Goal: Task Accomplishment & Management: Manage account settings

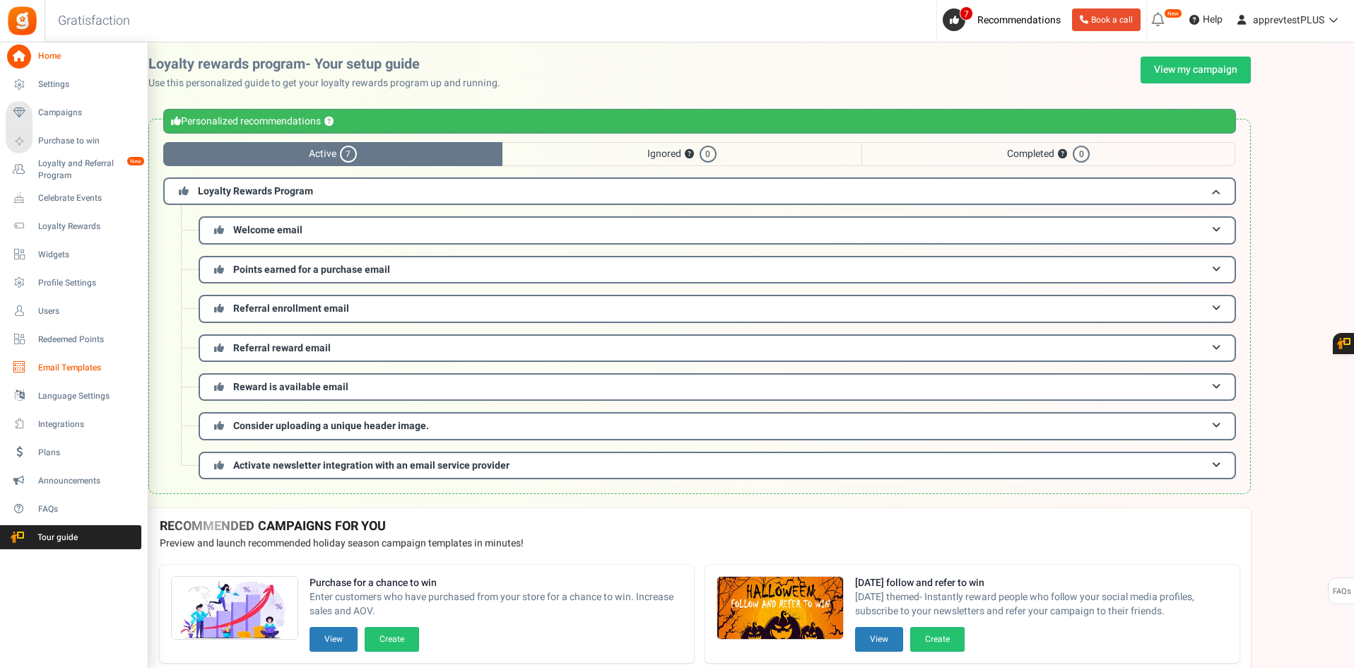
click at [52, 366] on span "Email Templates" at bounding box center [87, 368] width 99 height 12
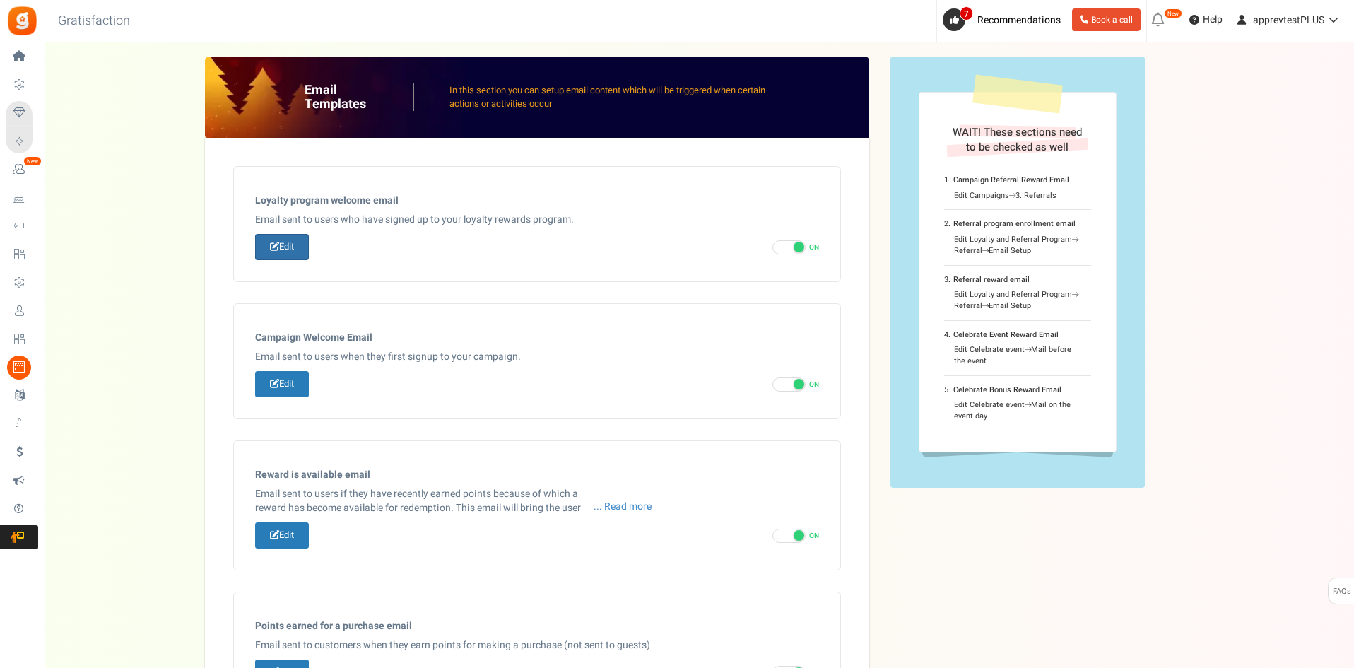
click at [273, 247] on icon at bounding box center [274, 246] width 9 height 9
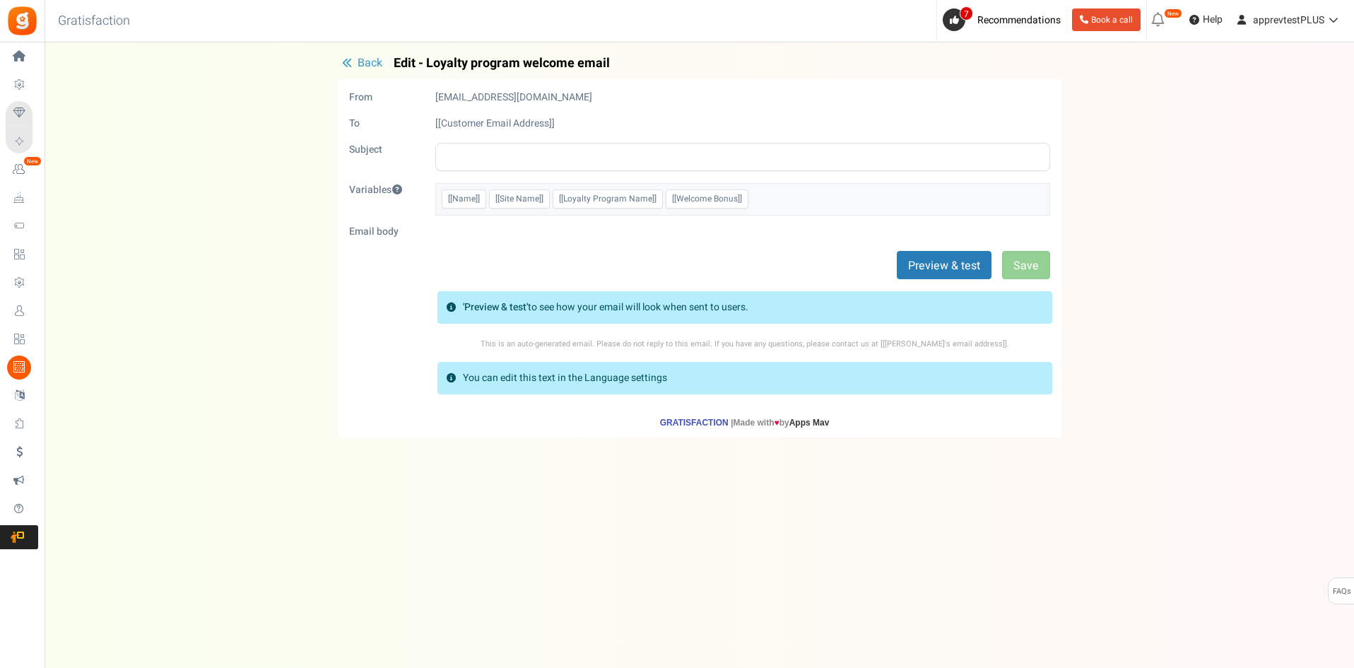
type input "Welcome to our [[Loyalty Program Name]]"
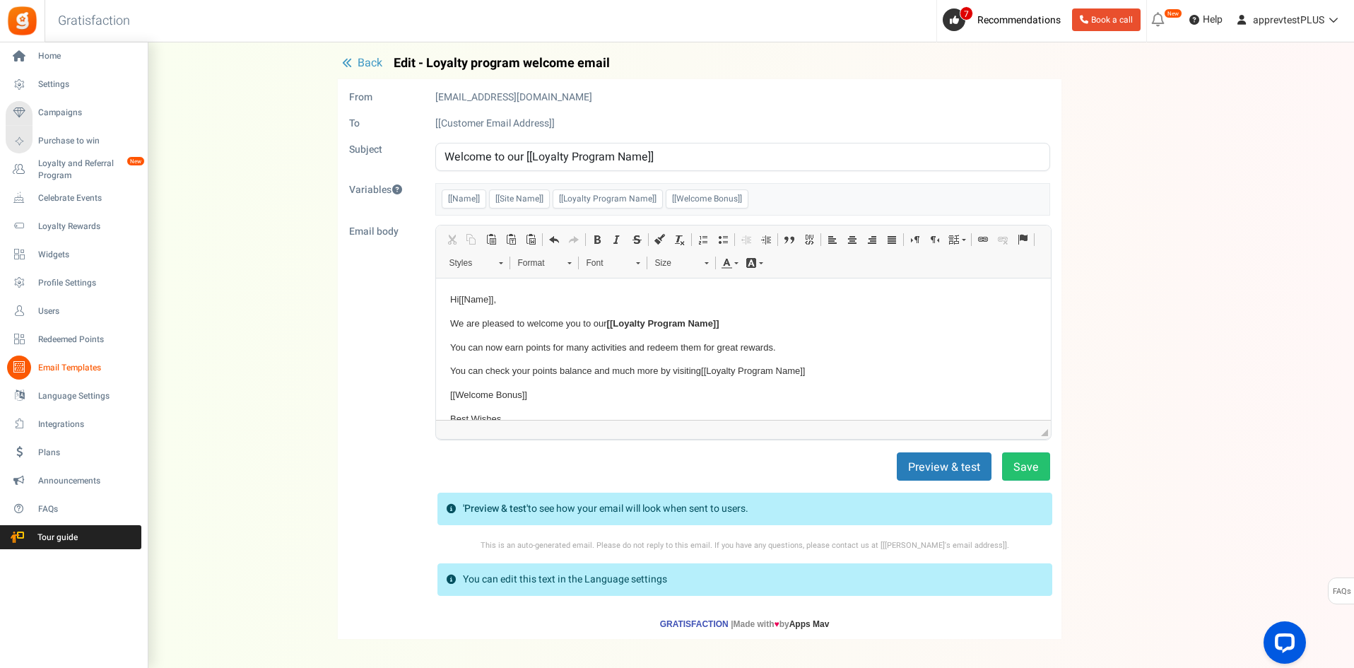
click at [53, 372] on span "Email Templates" at bounding box center [87, 368] width 99 height 12
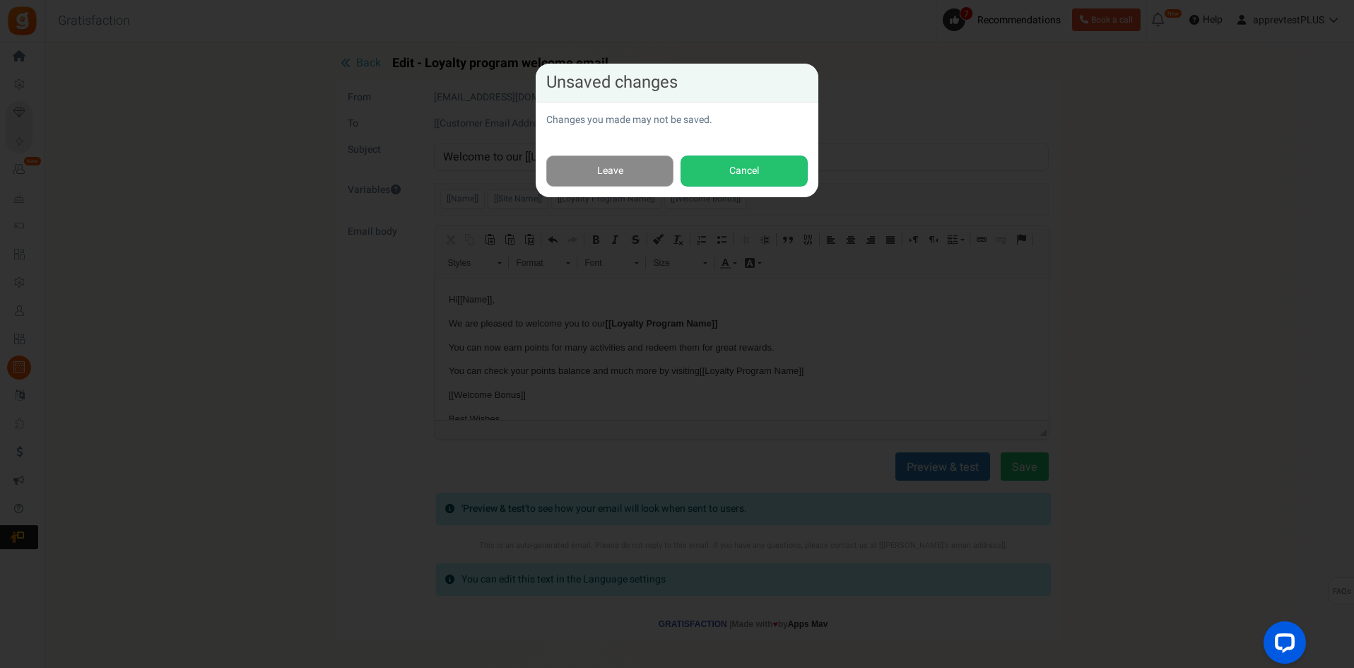
click at [588, 175] on link "Leave" at bounding box center [609, 171] width 127 height 32
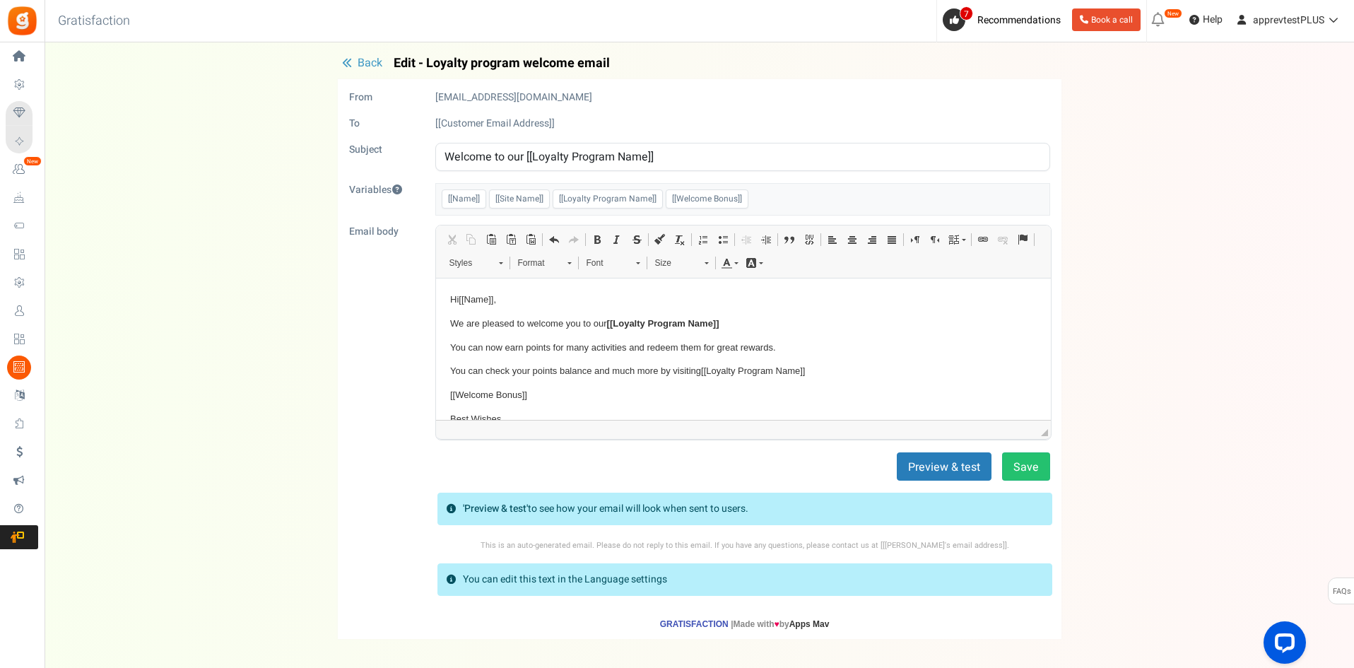
click at [360, 62] on span "Back" at bounding box center [369, 62] width 25 height 17
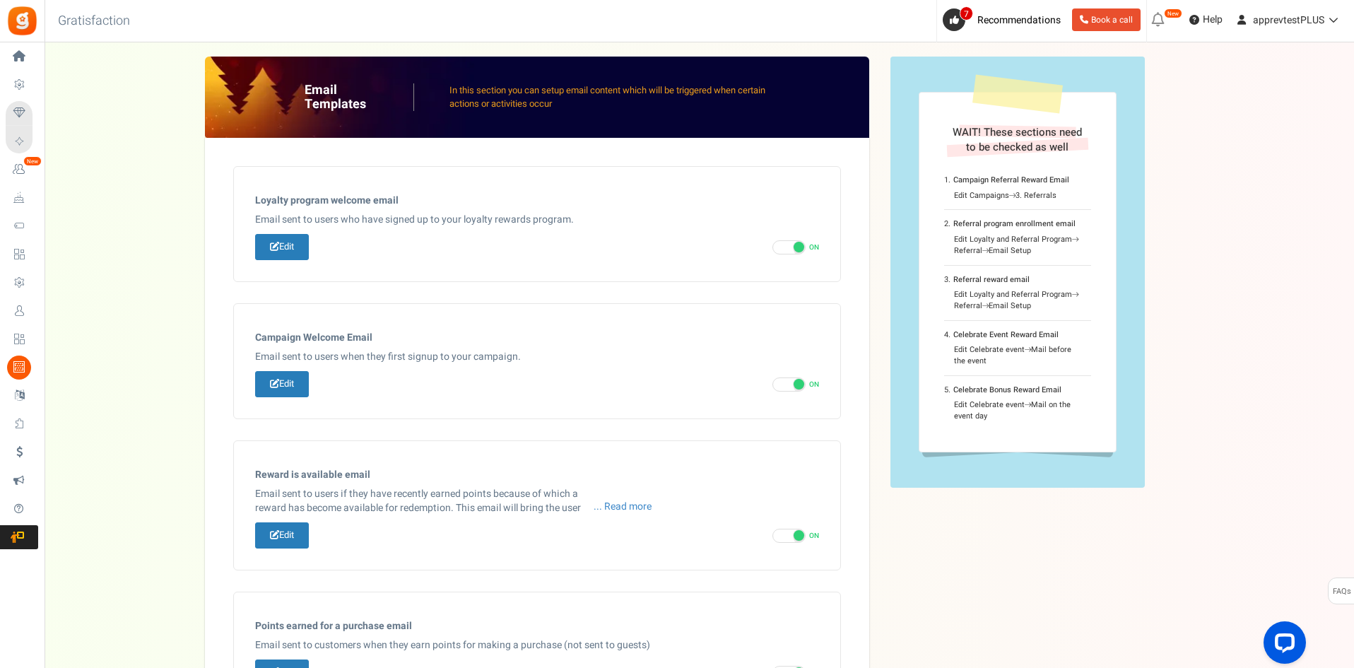
scroll to position [109, 0]
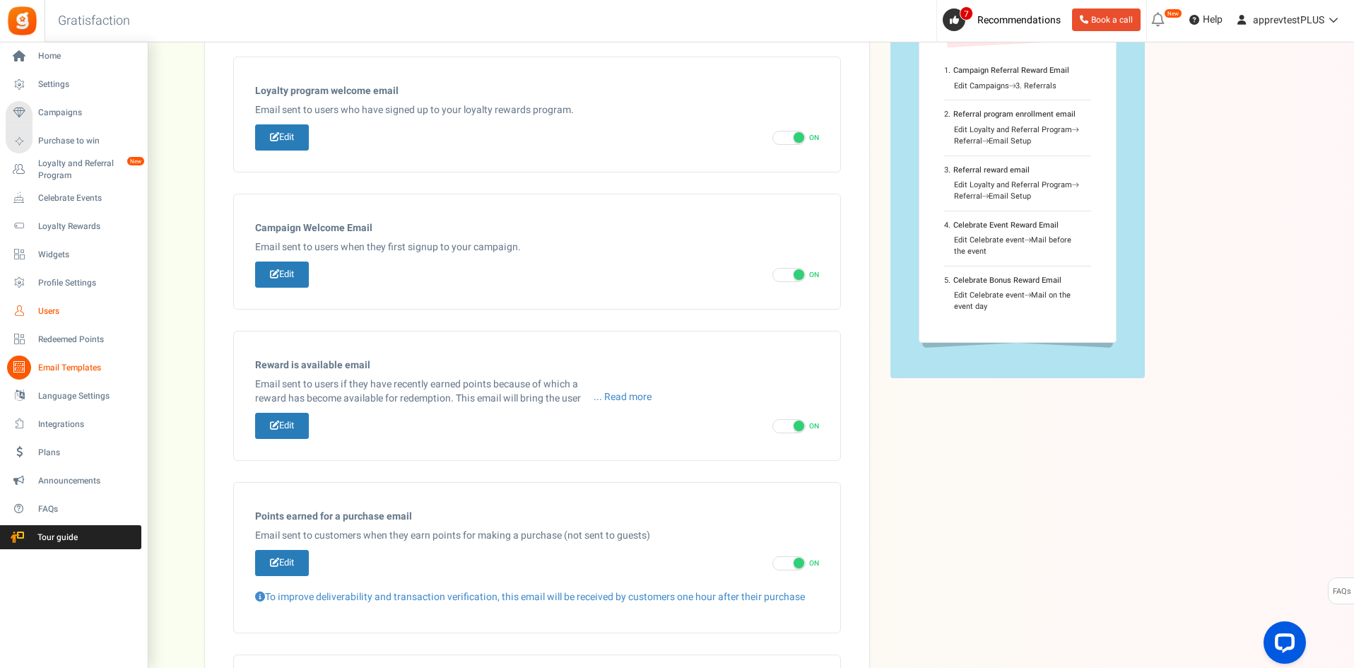
click at [61, 307] on span "Users" at bounding box center [87, 311] width 99 height 12
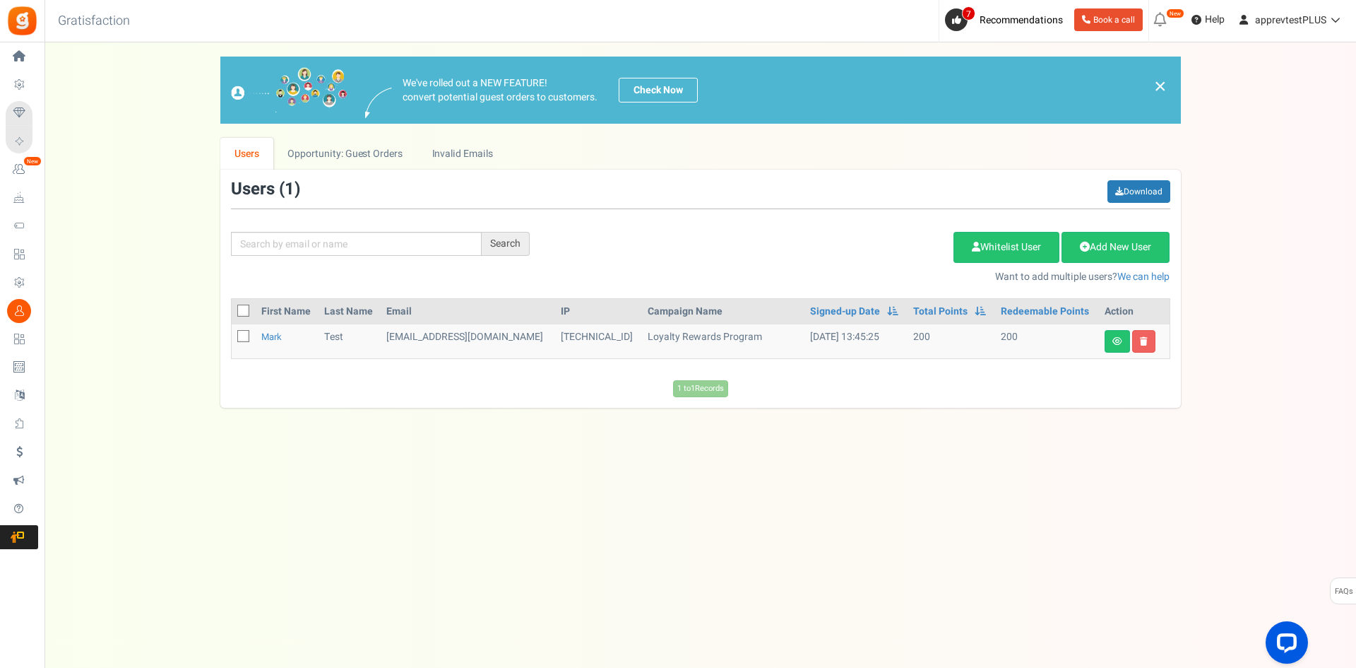
click at [415, 336] on td "[EMAIL_ADDRESS][DOMAIN_NAME]" at bounding box center [468, 341] width 174 height 34
click at [432, 447] on div "Under maintenance we will be back soon We apologize for any inconvenience. The …" at bounding box center [701, 305] width 1312 height 526
